Goal: Information Seeking & Learning: Learn about a topic

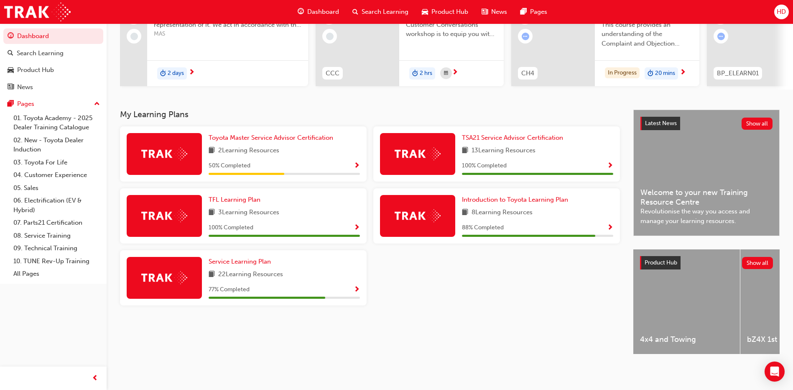
scroll to position [110, 0]
click at [243, 258] on span "Service Learning Plan" at bounding box center [240, 262] width 62 height 8
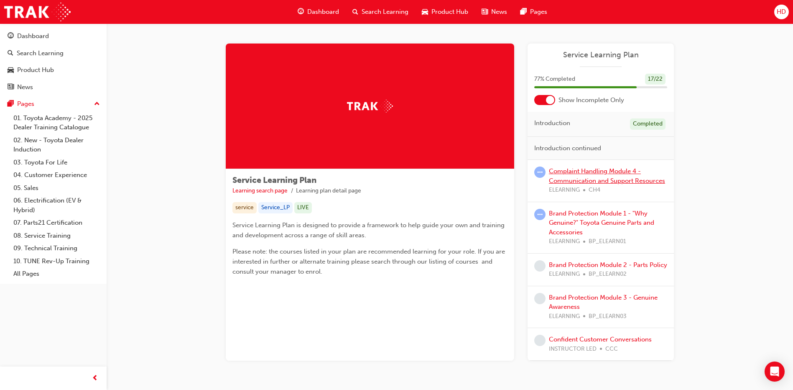
click at [575, 180] on link "Complaint Handling Module 4 - Communication and Support Resources" at bounding box center [607, 175] width 116 height 17
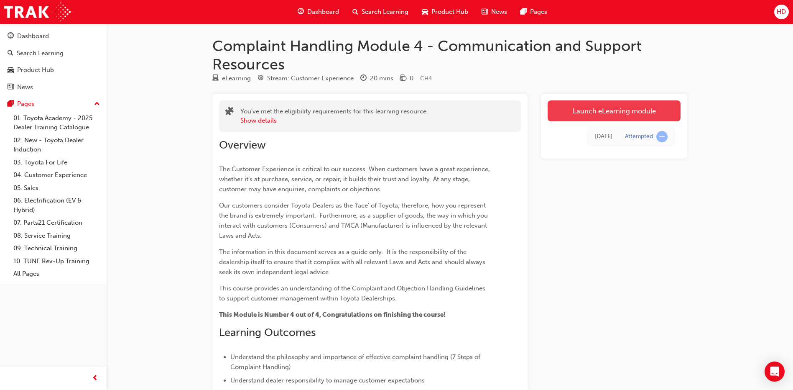
click at [621, 113] on link "Launch eLearning module" at bounding box center [614, 110] width 133 height 21
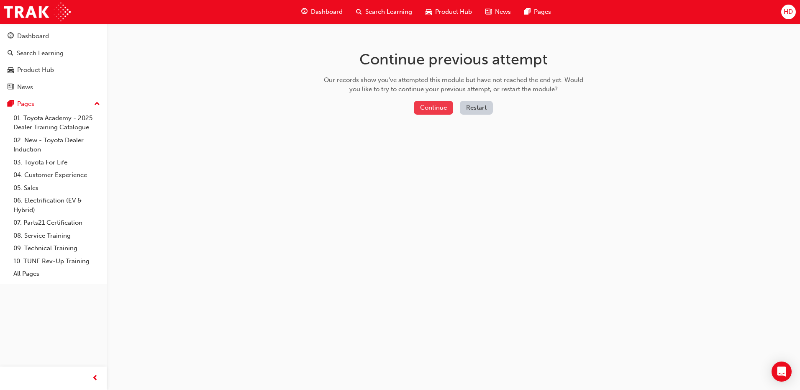
click at [429, 105] on button "Continue" at bounding box center [433, 108] width 39 height 14
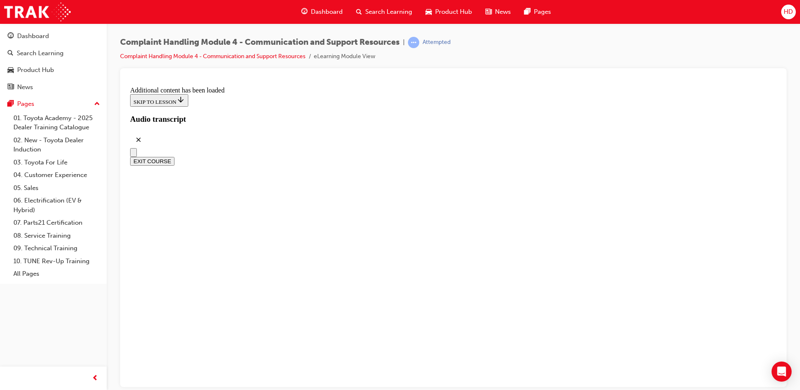
scroll to position [2649, 0]
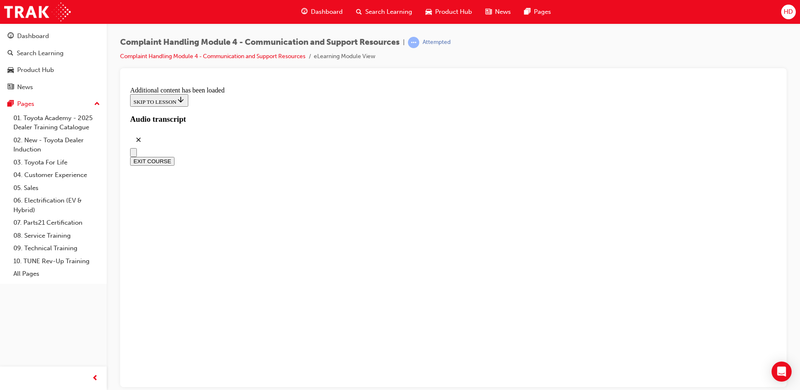
radio input "true"
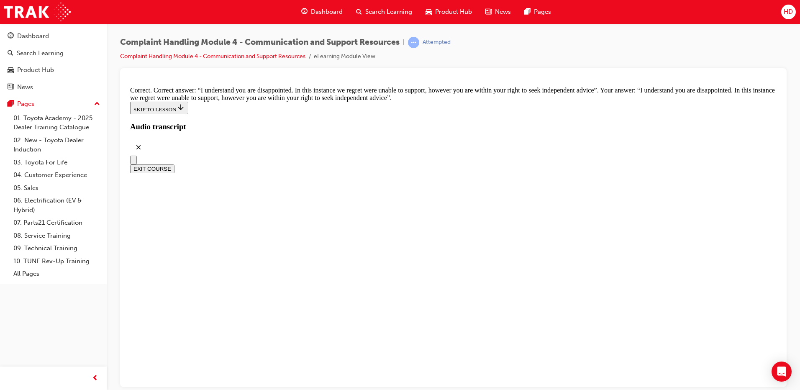
scroll to position [5438, 0]
checkbox input "true"
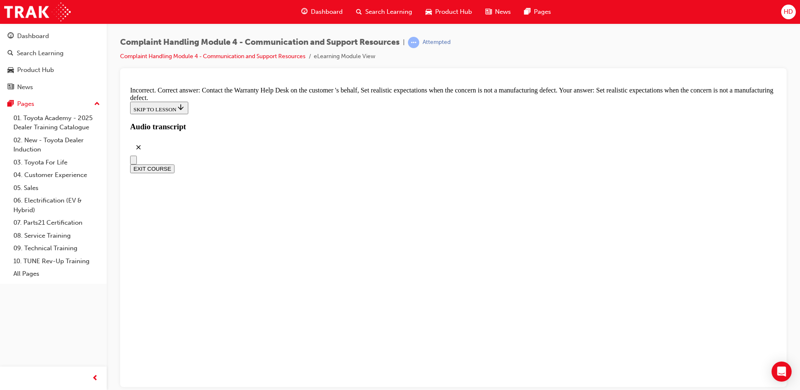
scroll to position [5490, 0]
checkbox input "true"
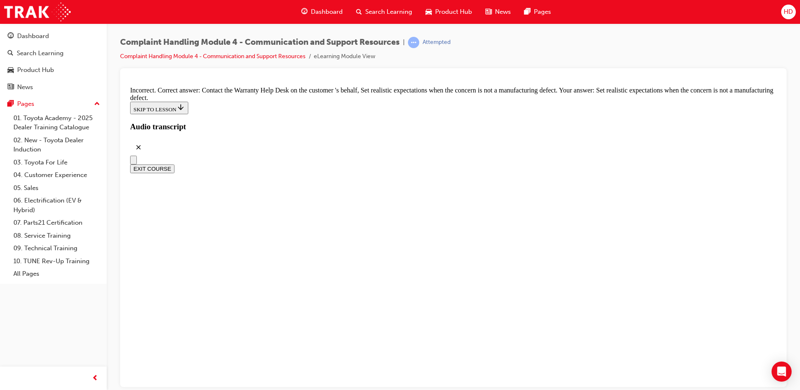
checkbox input "false"
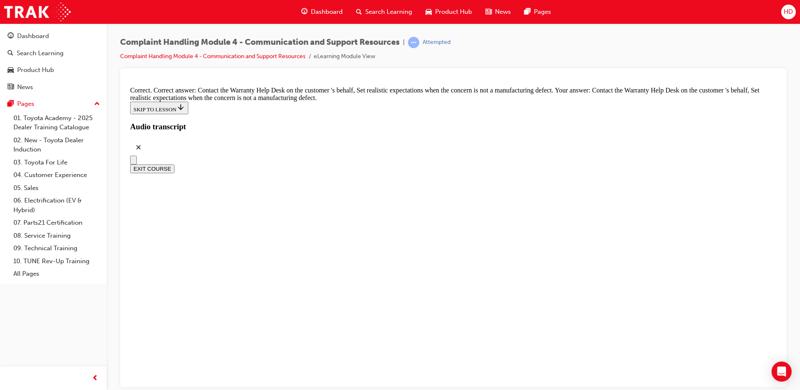
checkbox input "true"
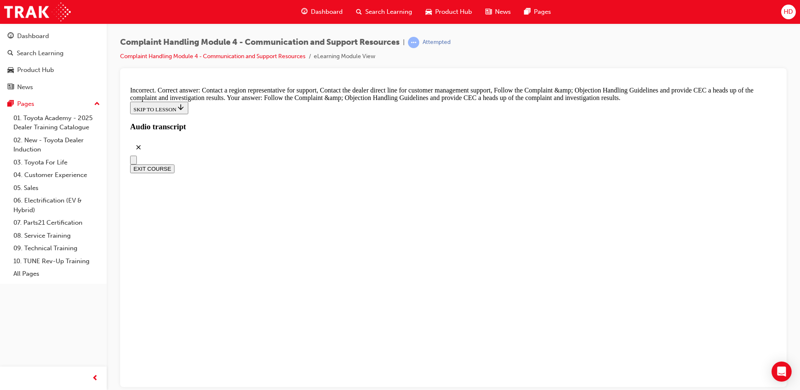
scroll to position [5824, 0]
checkbox input "true"
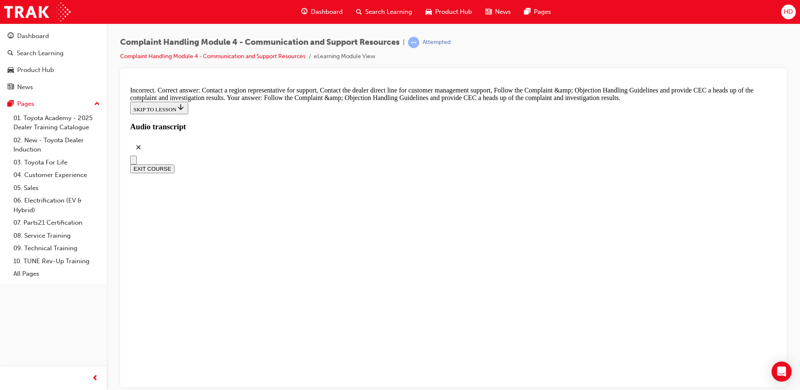
checkbox input "true"
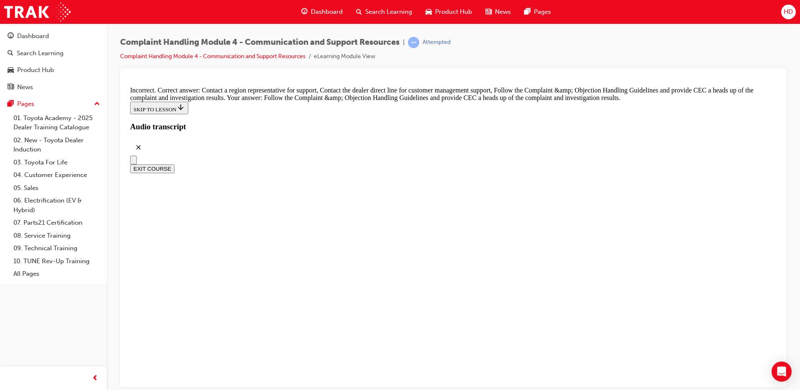
checkbox input "false"
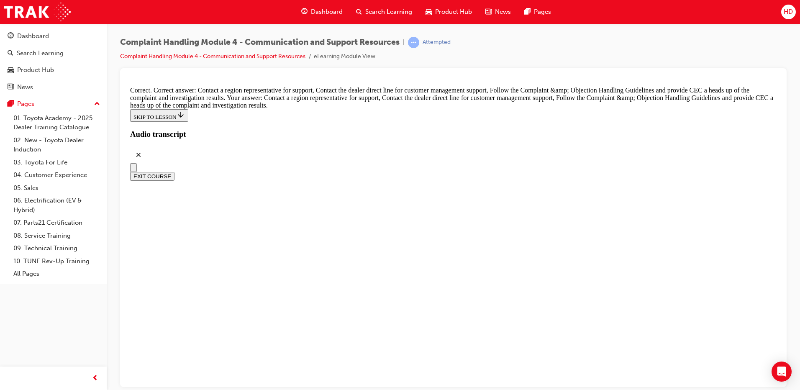
scroll to position [6159, 0]
radio input "true"
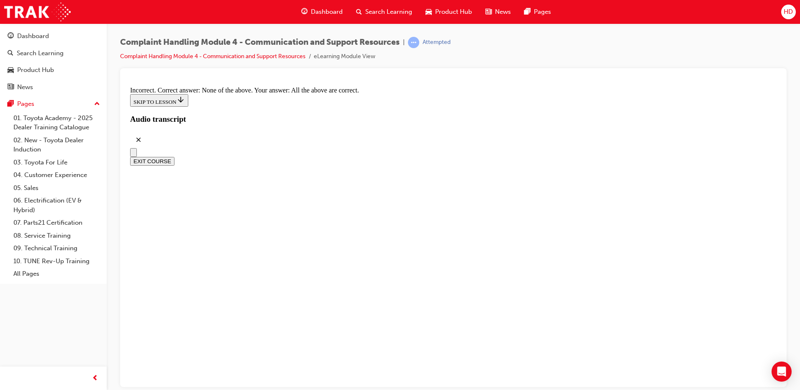
scroll to position [6201, 0]
radio input "true"
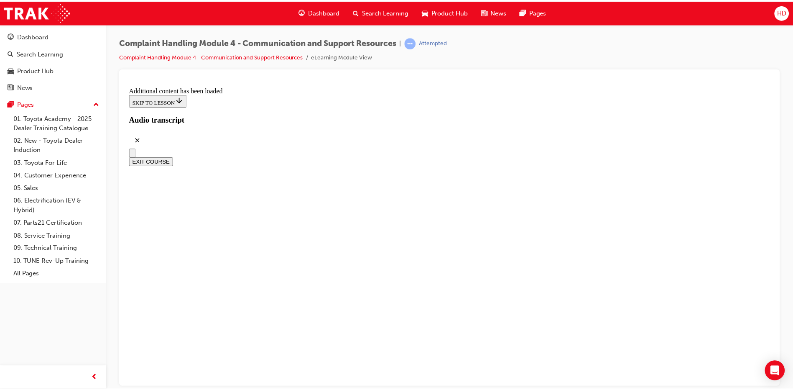
scroll to position [7213, 0]
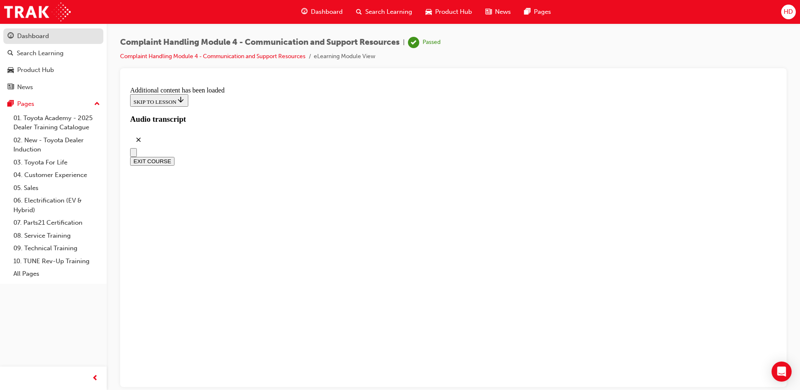
click at [43, 38] on div "Dashboard" at bounding box center [33, 36] width 32 height 10
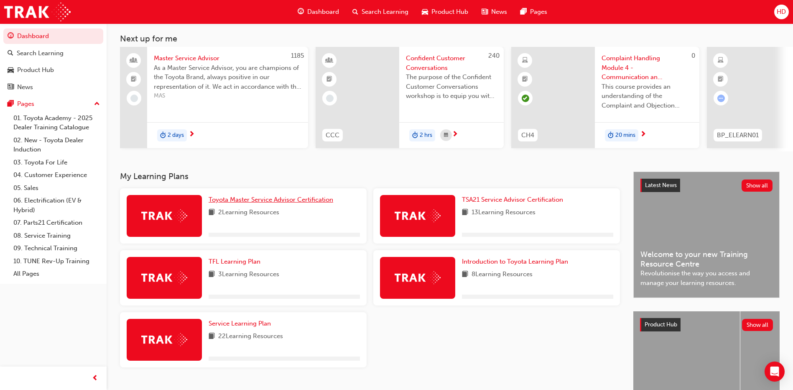
scroll to position [110, 0]
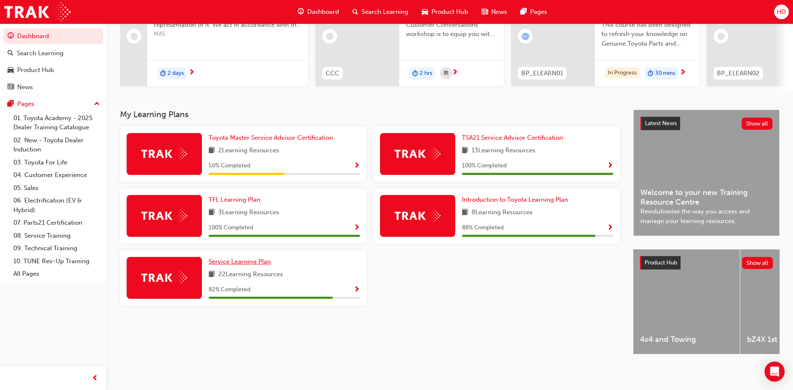
click at [263, 259] on span "Service Learning Plan" at bounding box center [240, 262] width 62 height 8
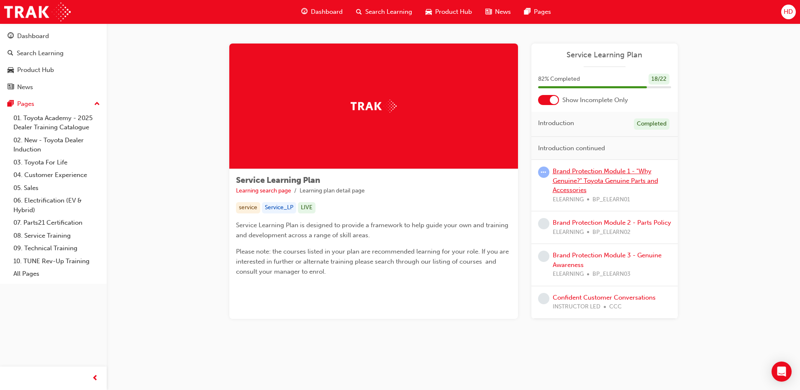
click at [594, 182] on link "Brand Protection Module 1 - "Why Genuine?" Toyota Genuine Parts and Accessories" at bounding box center [605, 180] width 105 height 26
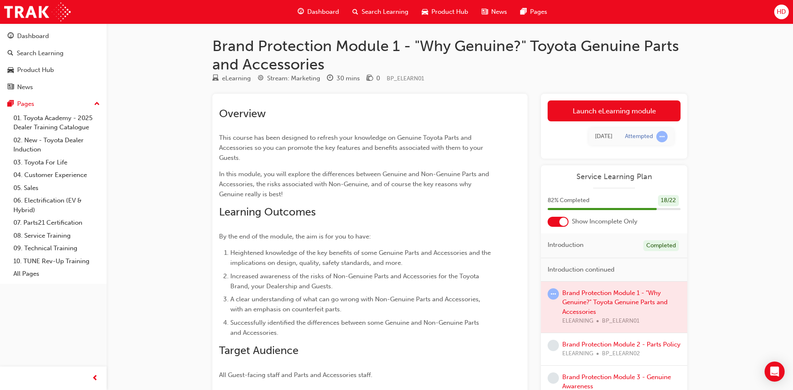
click at [598, 296] on div at bounding box center [614, 306] width 146 height 51
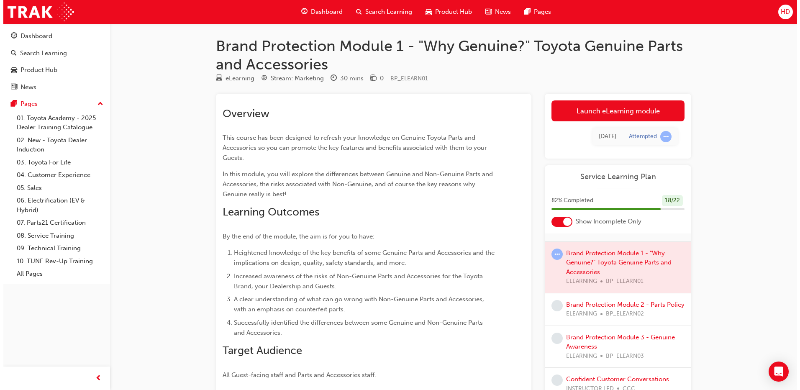
scroll to position [49, 0]
click at [584, 301] on link "Brand Protection Module 2 - Parts Policy" at bounding box center [622, 305] width 118 height 8
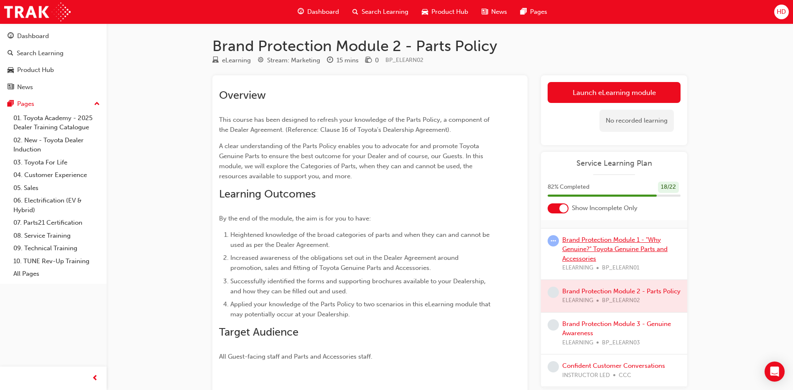
click at [615, 240] on link "Brand Protection Module 1 - "Why Genuine?" Toyota Genuine Parts and Accessories" at bounding box center [615, 249] width 105 height 26
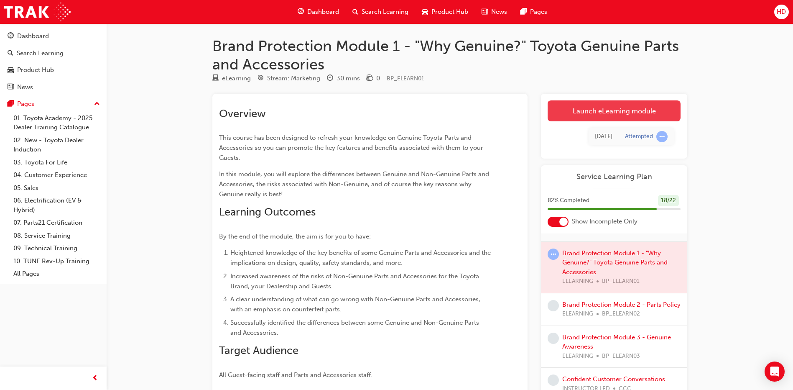
click at [614, 109] on link "Launch eLearning module" at bounding box center [614, 110] width 133 height 21
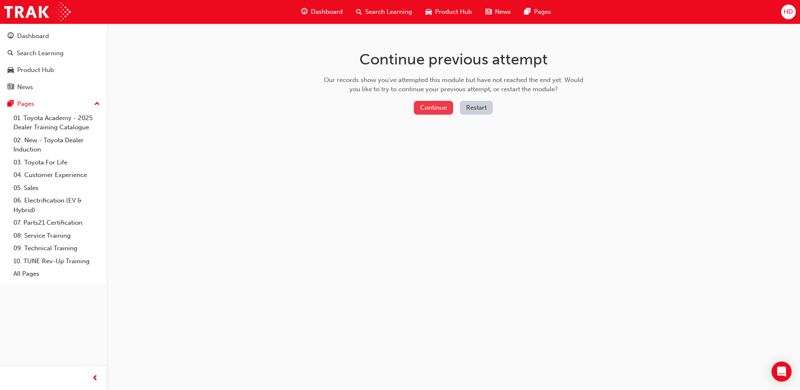
click at [422, 110] on button "Continue" at bounding box center [433, 108] width 39 height 14
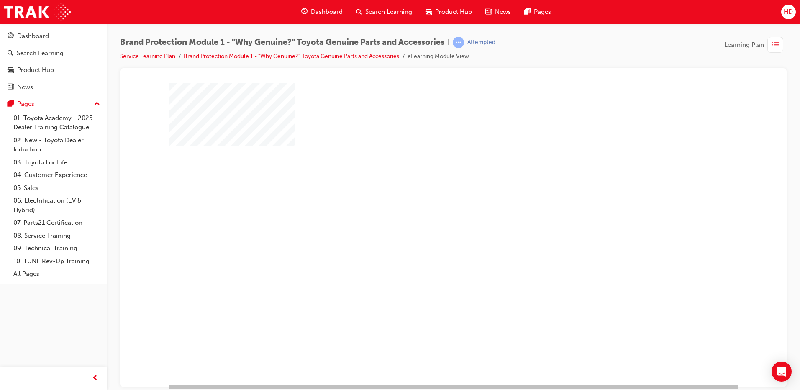
click at [429, 209] on div "play" at bounding box center [429, 209] width 0 height 0
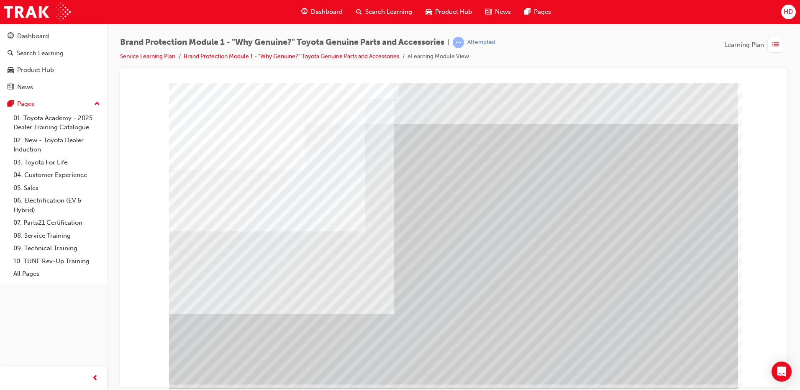
scroll to position [8, 0]
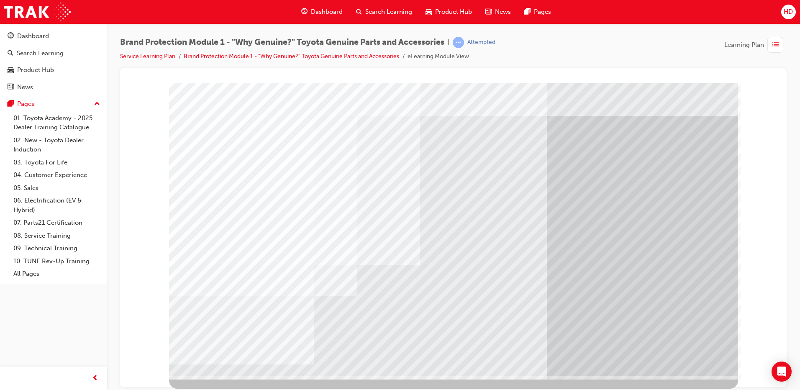
scroll to position [0, 0]
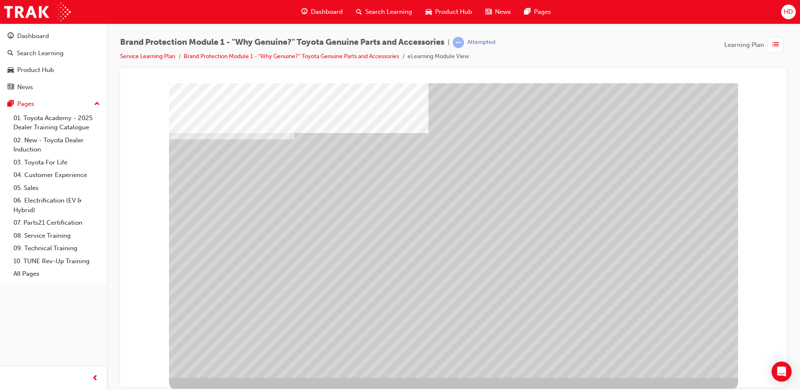
scroll to position [8, 0]
